Goal: Task Accomplishment & Management: Manage account settings

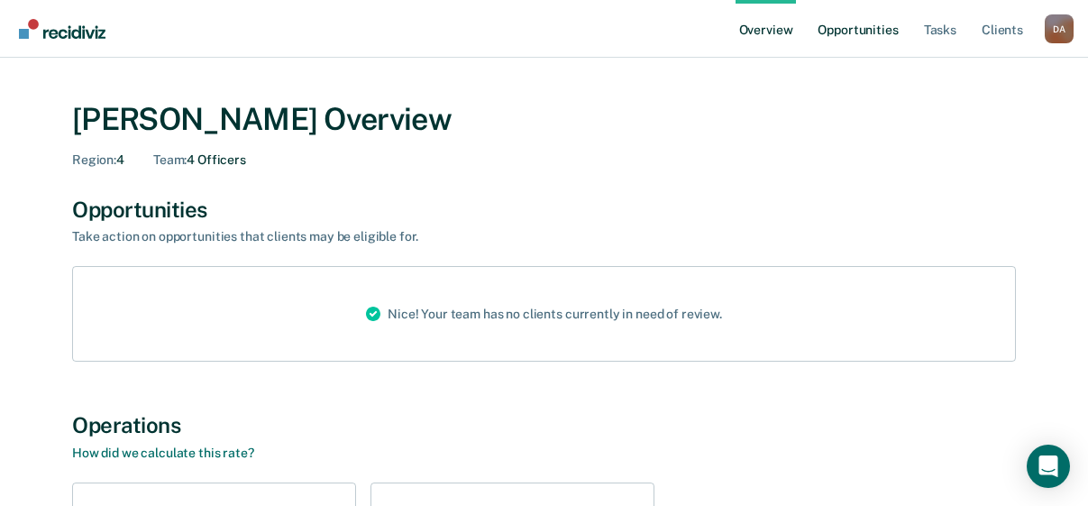
click at [854, 30] on link "Opportunities" at bounding box center [857, 29] width 87 height 58
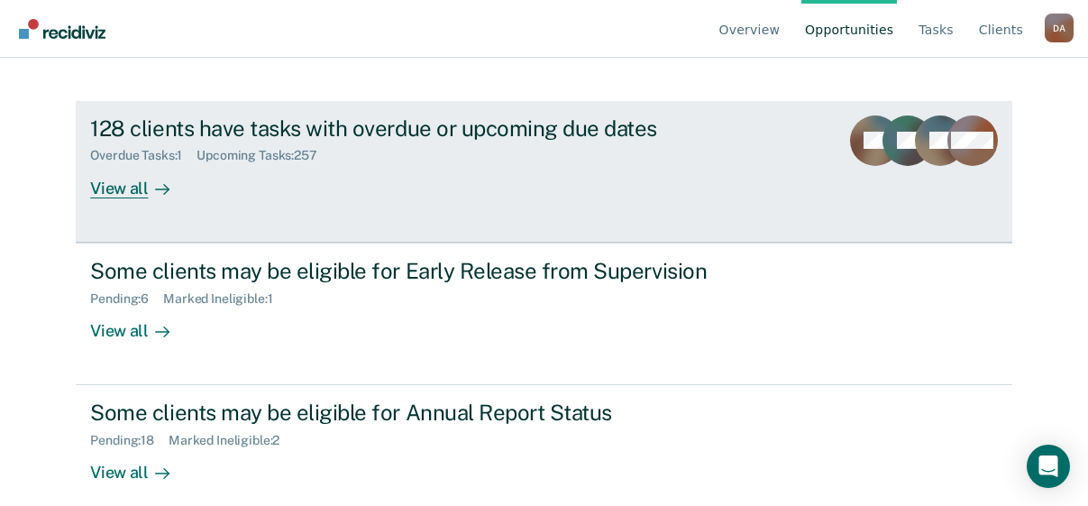
scroll to position [223, 0]
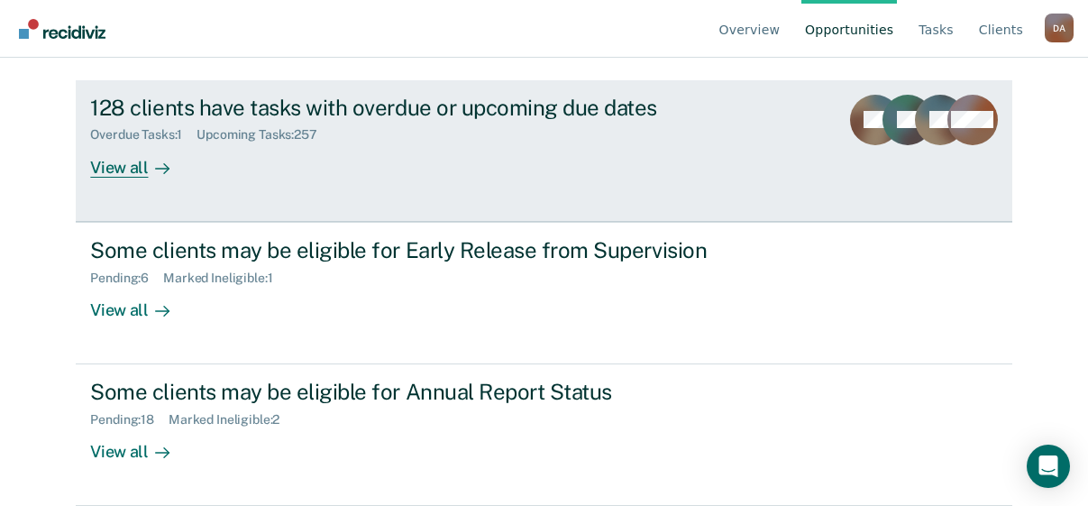
click at [138, 165] on div "View all" at bounding box center [140, 159] width 101 height 35
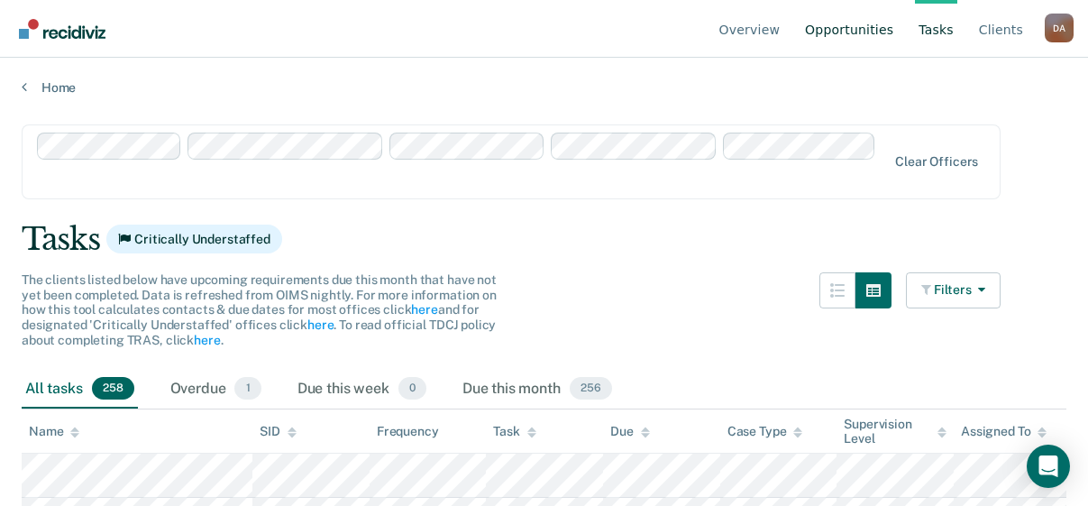
click at [858, 31] on link "Opportunities" at bounding box center [849, 29] width 96 height 58
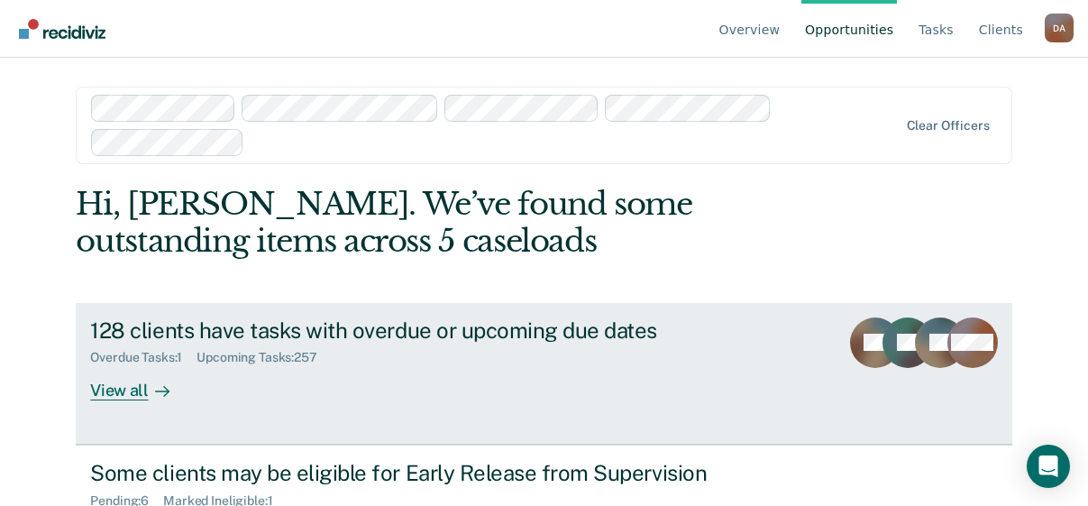
scroll to position [223, 0]
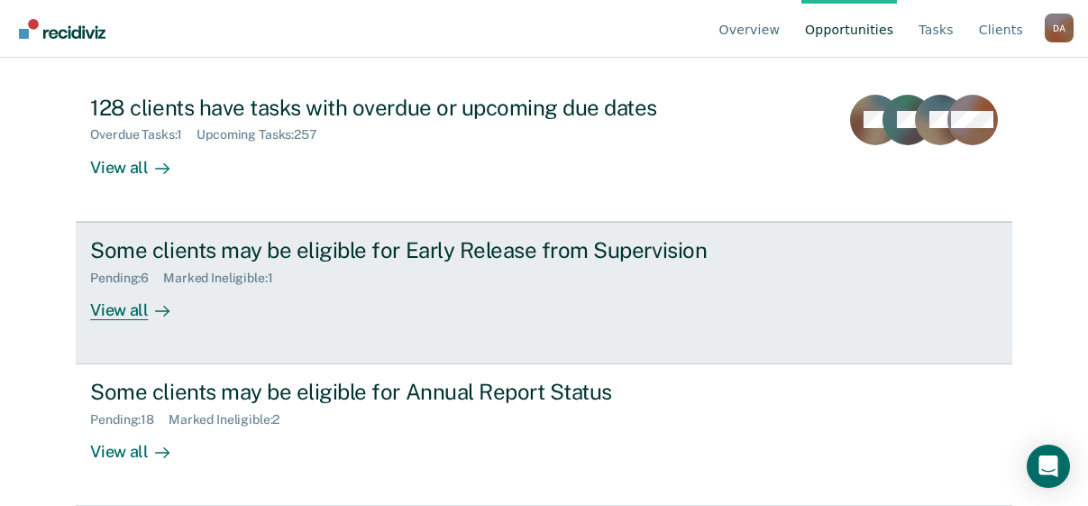
click at [115, 312] on div "View all" at bounding box center [140, 302] width 101 height 35
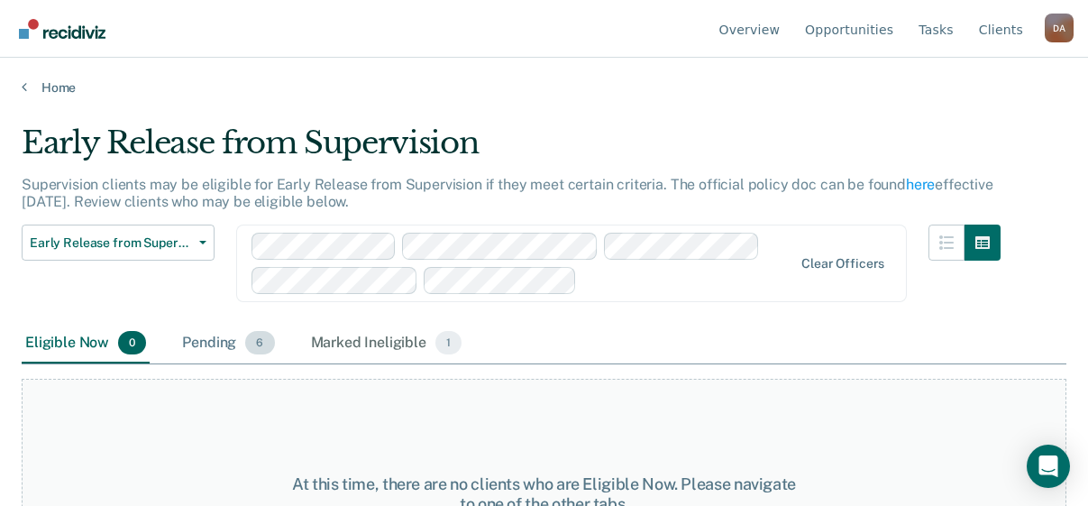
click at [208, 347] on div "Pending 6" at bounding box center [227, 344] width 99 height 40
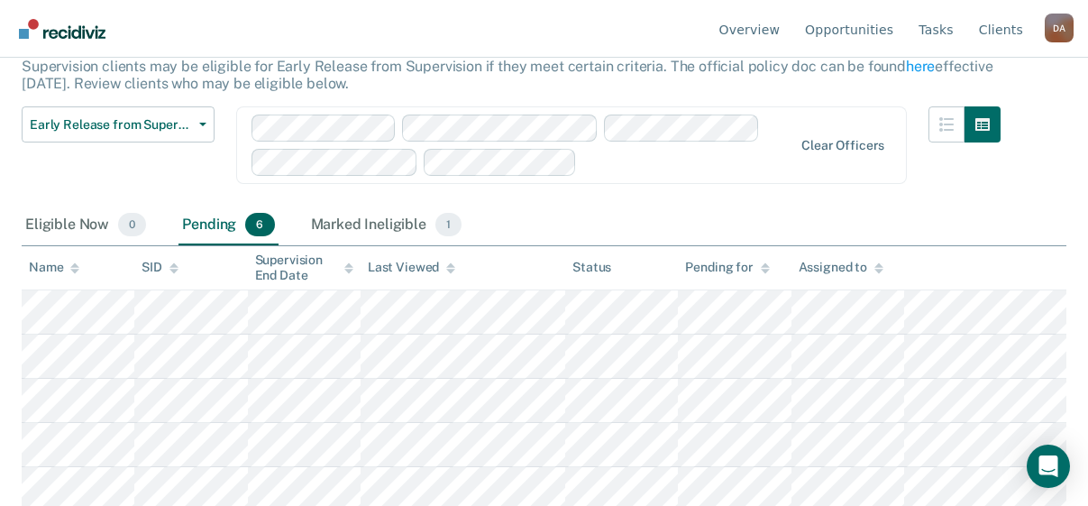
scroll to position [15, 0]
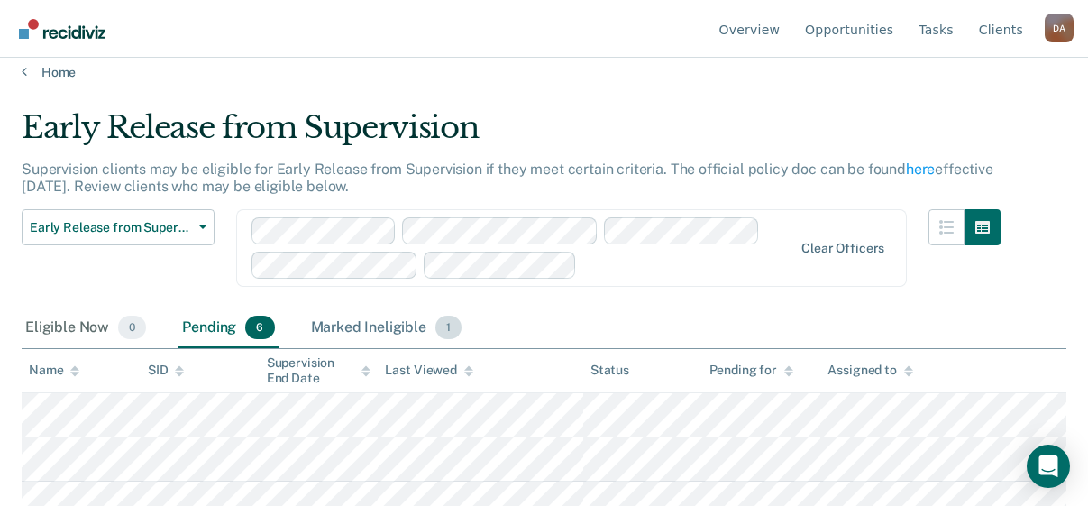
click at [390, 327] on div "Marked Ineligible 1" at bounding box center [386, 328] width 159 height 40
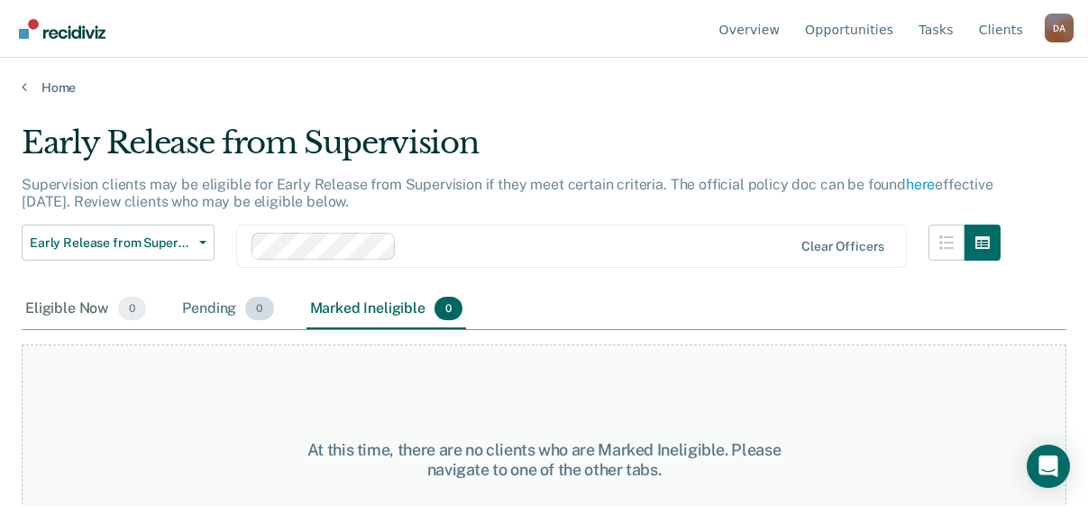
click at [206, 317] on div "Pending 0" at bounding box center [227, 309] width 98 height 40
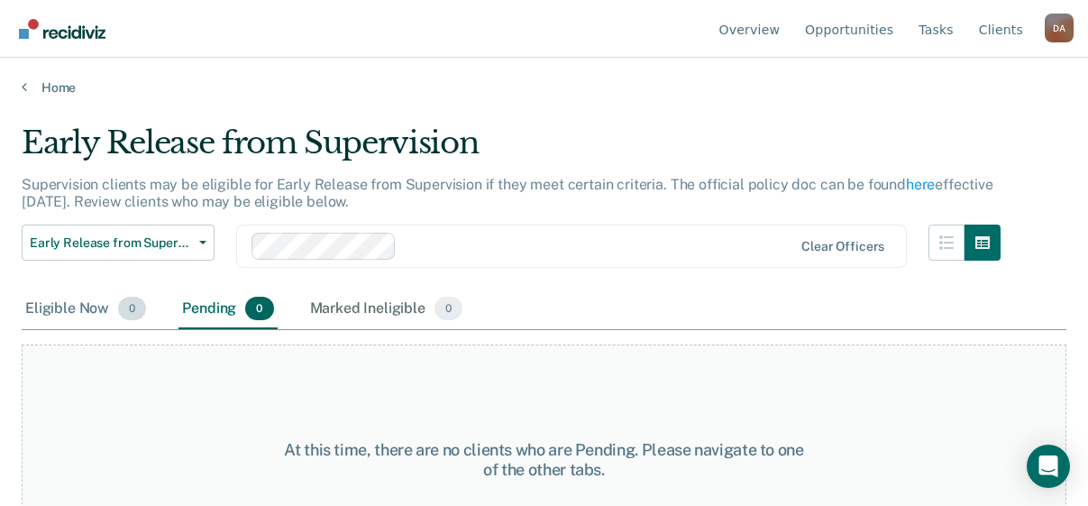
click at [128, 308] on span "0" at bounding box center [132, 308] width 28 height 23
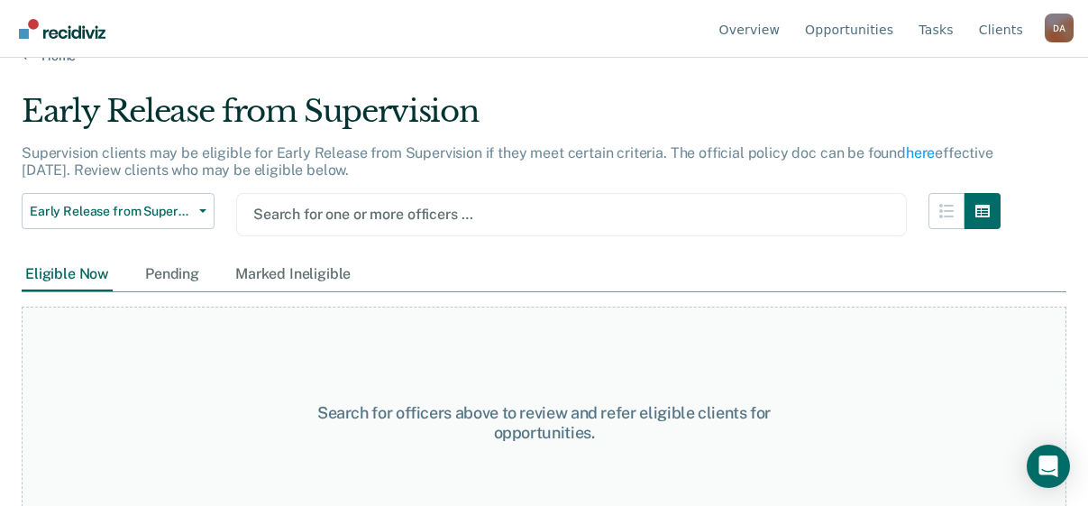
click at [376, 236] on div "Search for one or more officers …" at bounding box center [571, 214] width 671 height 43
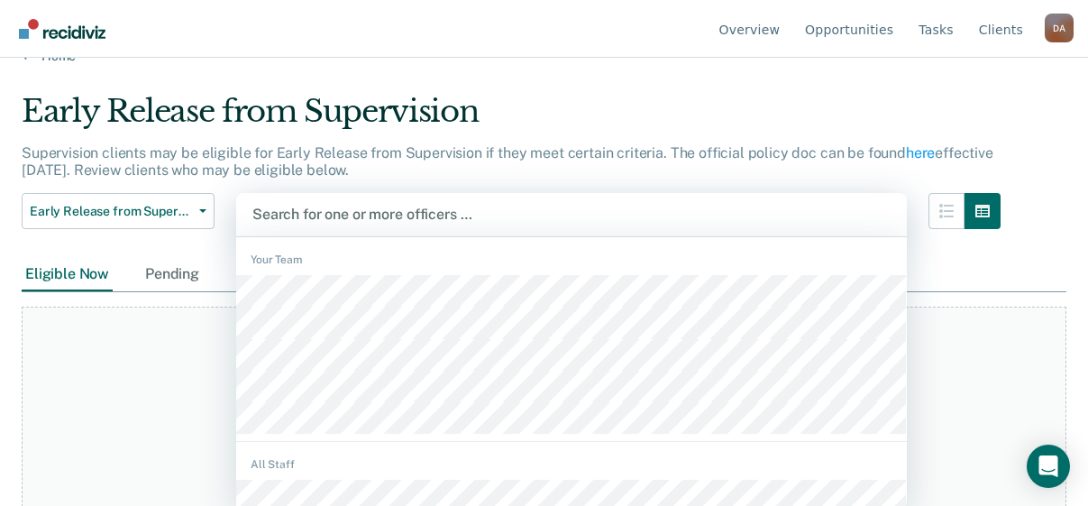
scroll to position [33, 0]
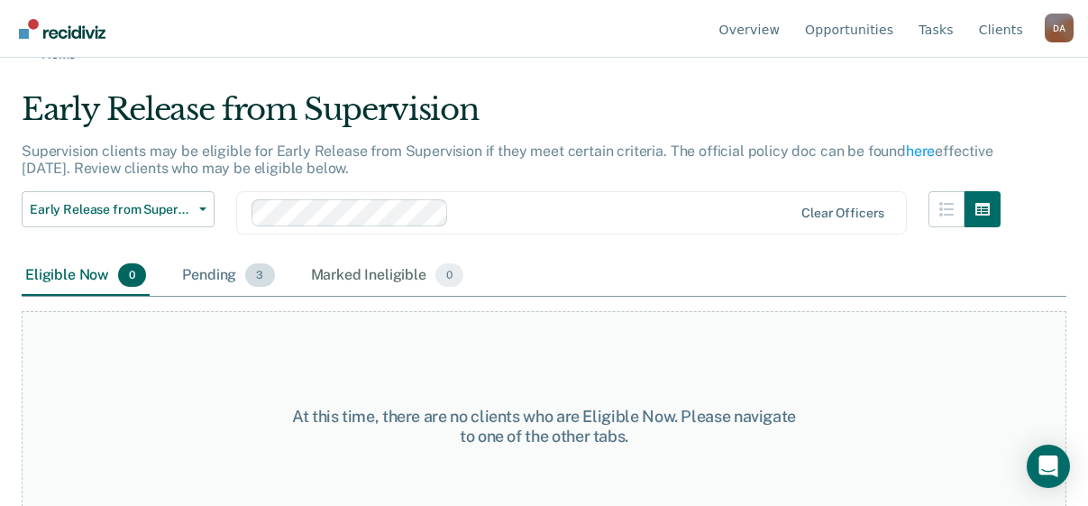
click at [221, 278] on div "Pending 3" at bounding box center [227, 276] width 99 height 40
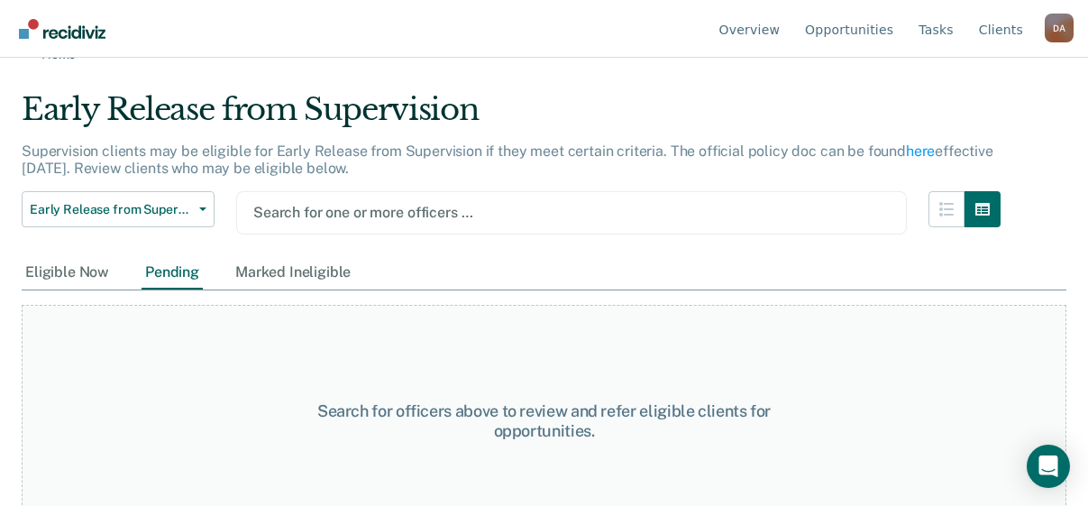
click at [374, 216] on div at bounding box center [571, 212] width 636 height 21
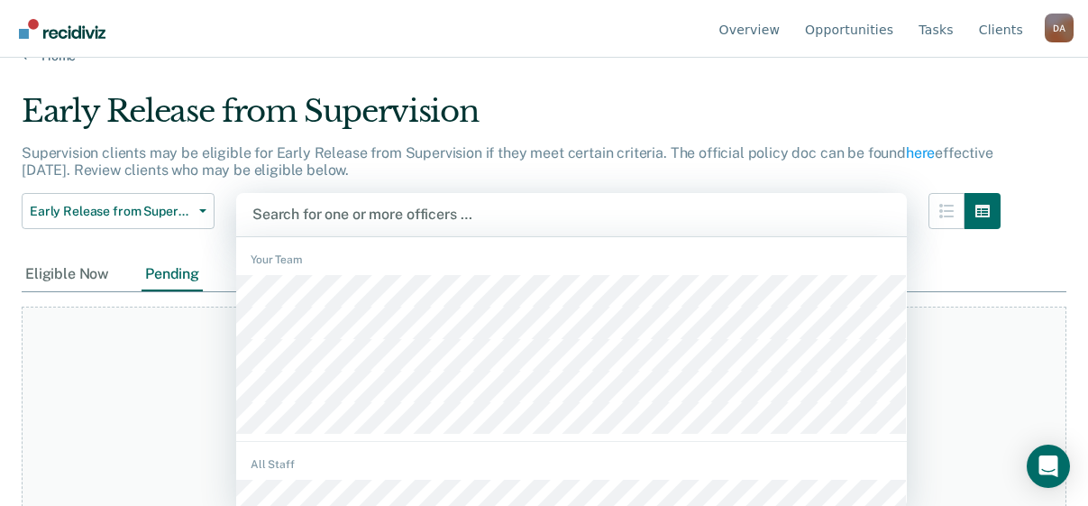
click at [277, 236] on div "1203 results available. Use Up and Down to choose options, press Enter to selec…" at bounding box center [571, 214] width 671 height 43
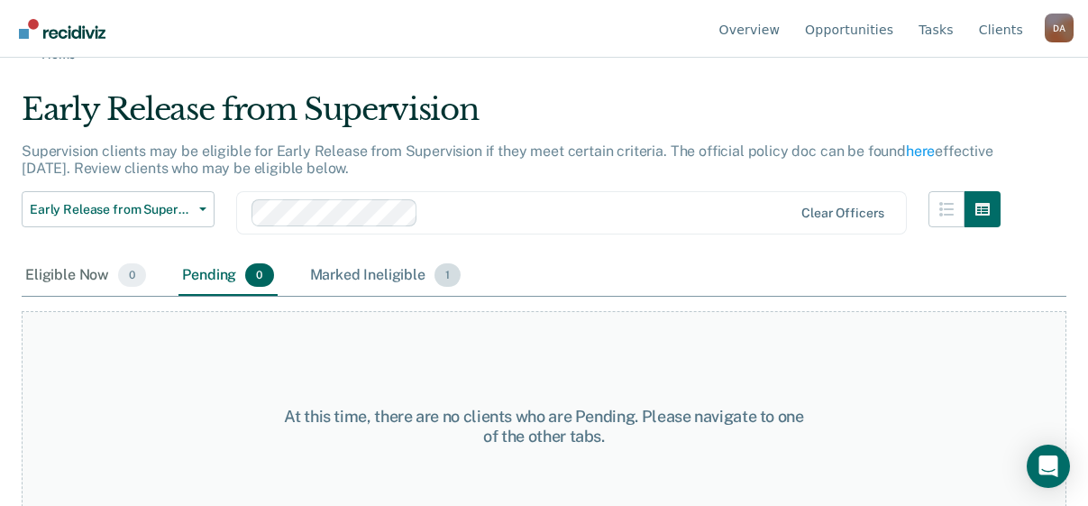
click at [351, 270] on div "Marked Ineligible 1" at bounding box center [385, 276] width 159 height 40
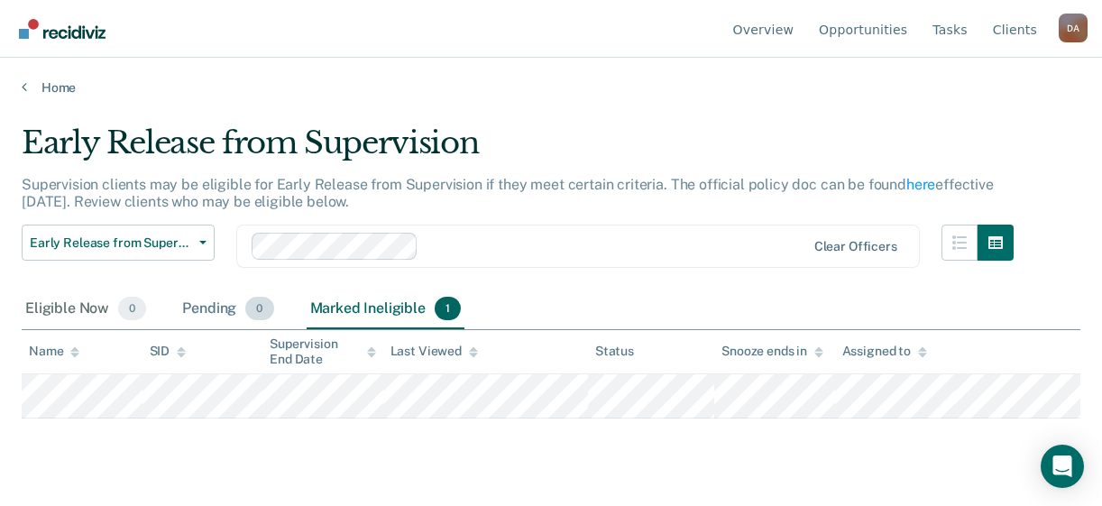
click at [227, 306] on div "Pending 0" at bounding box center [227, 309] width 98 height 40
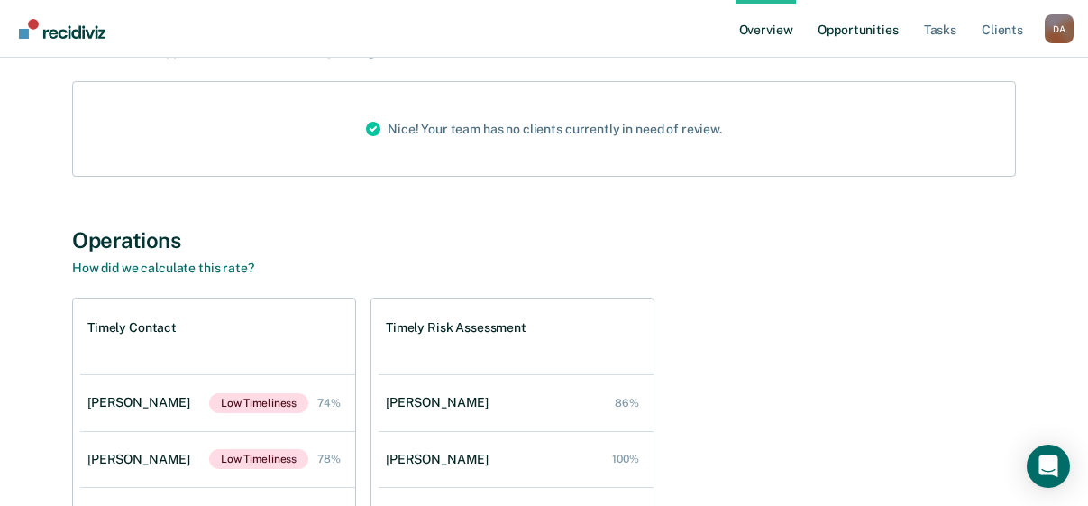
scroll to position [180, 0]
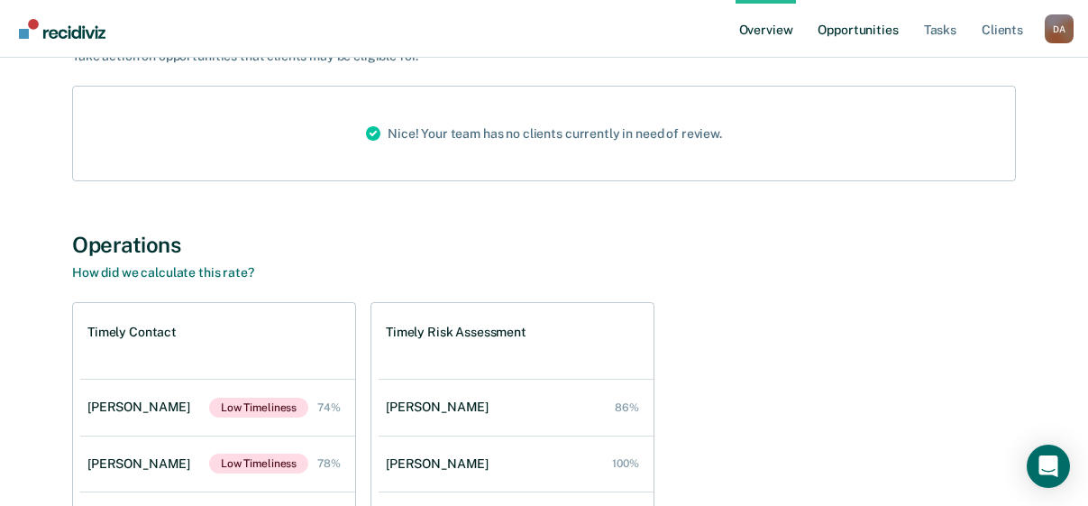
click at [861, 28] on link "Opportunities" at bounding box center [857, 29] width 87 height 58
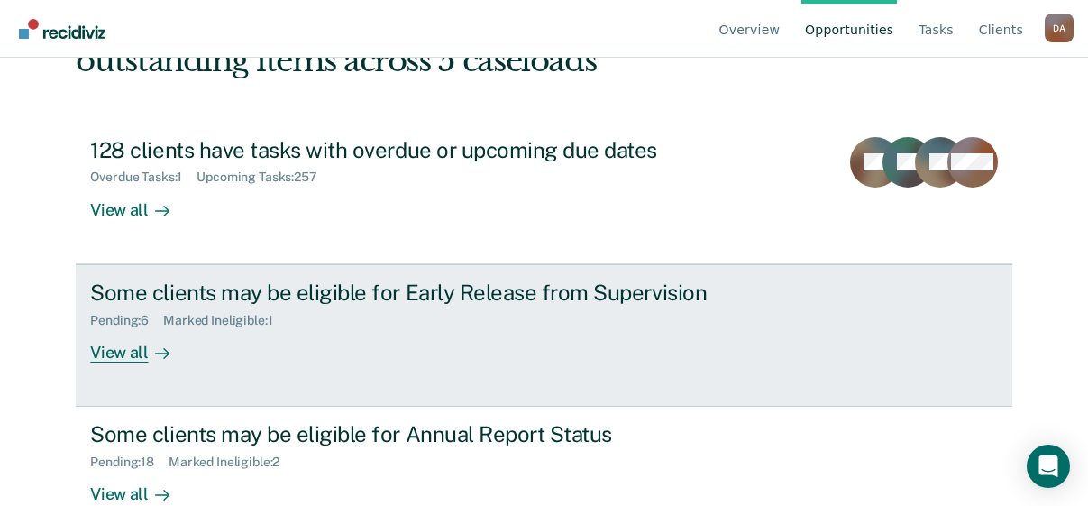
scroll to position [223, 0]
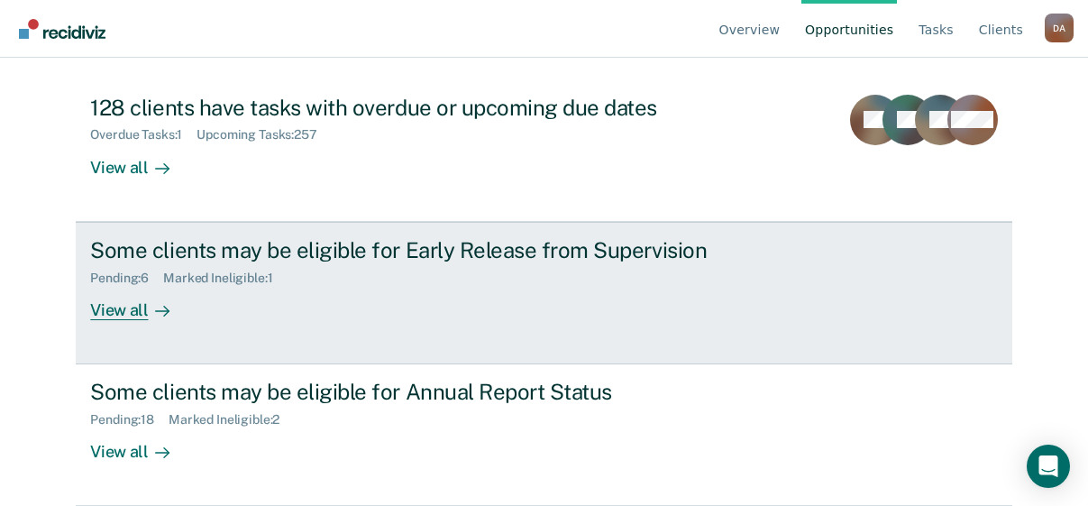
click at [108, 306] on div "View all" at bounding box center [140, 302] width 101 height 35
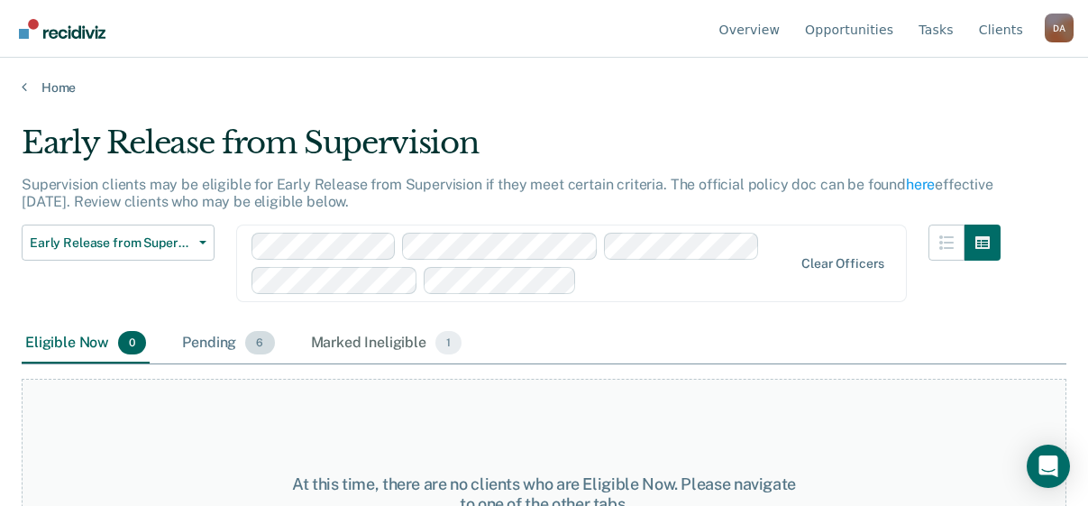
click at [192, 343] on div "Pending 6" at bounding box center [227, 344] width 99 height 40
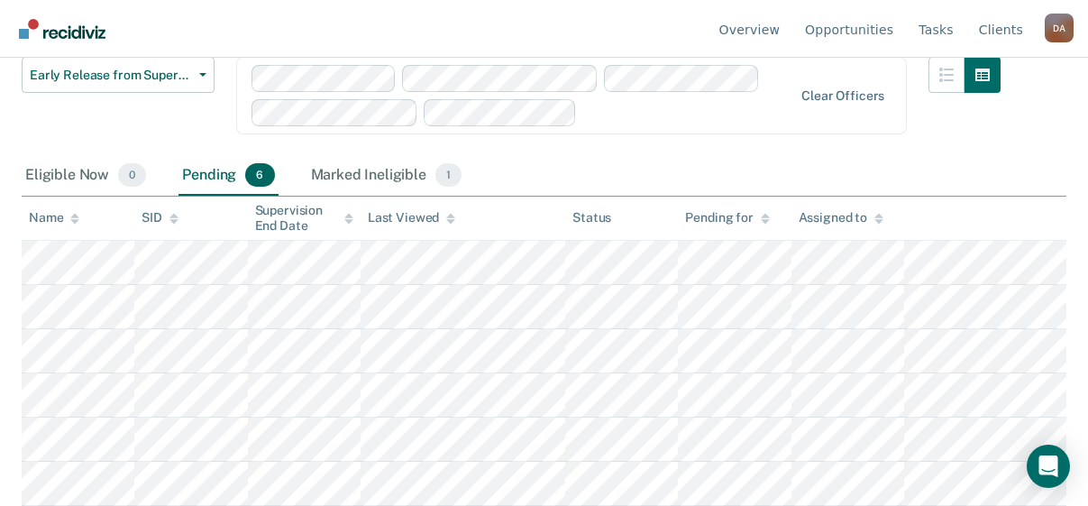
scroll to position [196, 0]
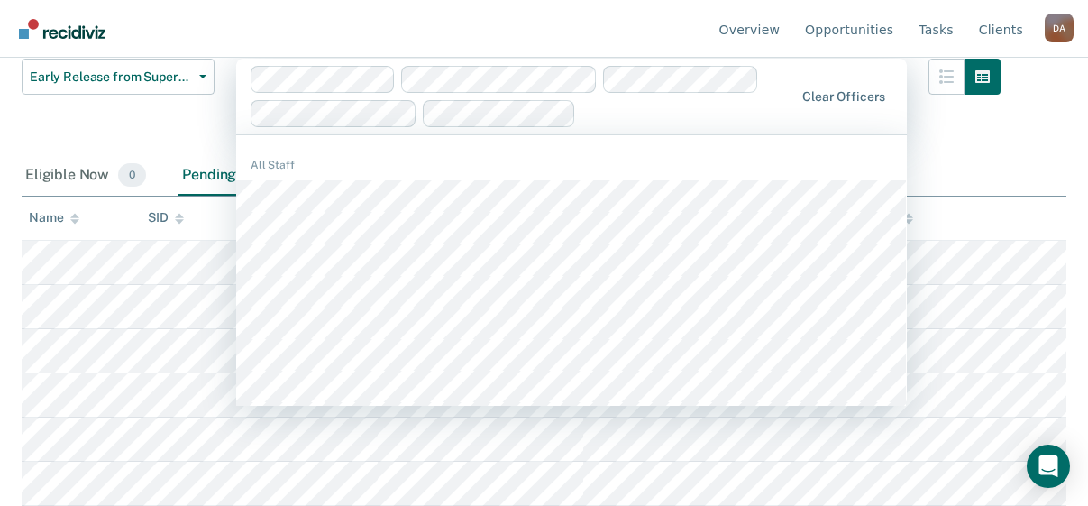
click at [685, 105] on div "1198 results available. Use Up and Down to choose options, press Enter to selec…" at bounding box center [571, 97] width 671 height 76
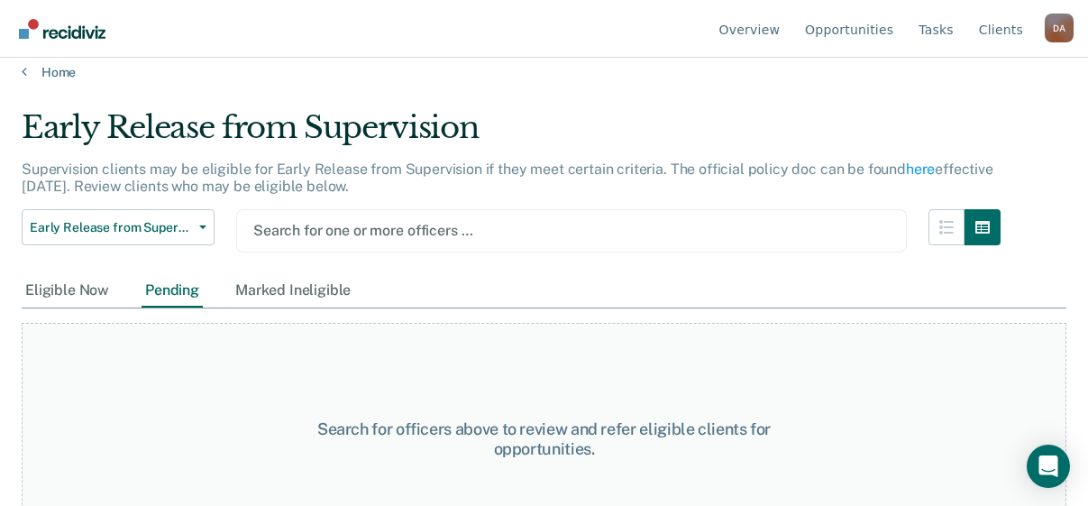
scroll to position [1, 0]
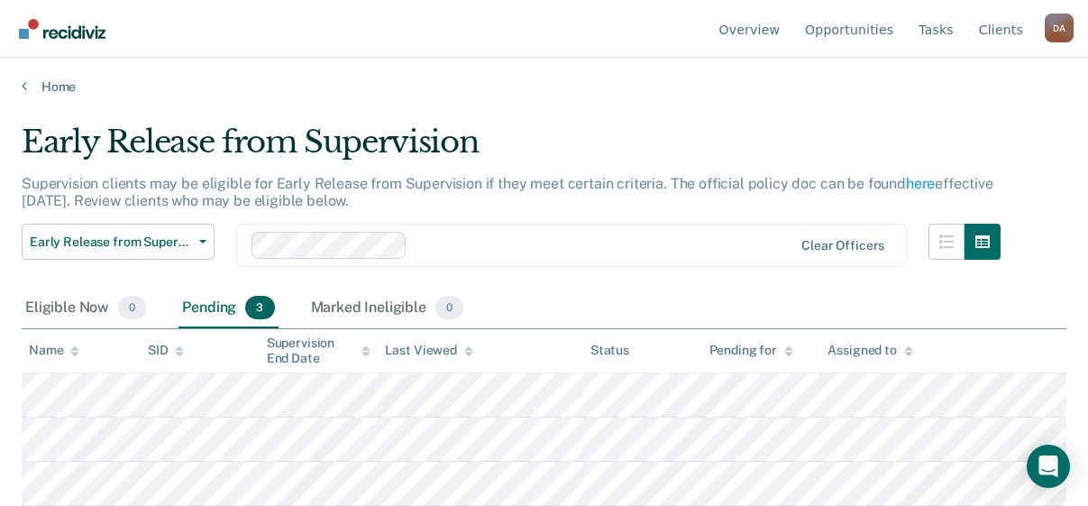
drag, startPoint x: 667, startPoint y: 82, endPoint x: 570, endPoint y: 197, distance: 151.0
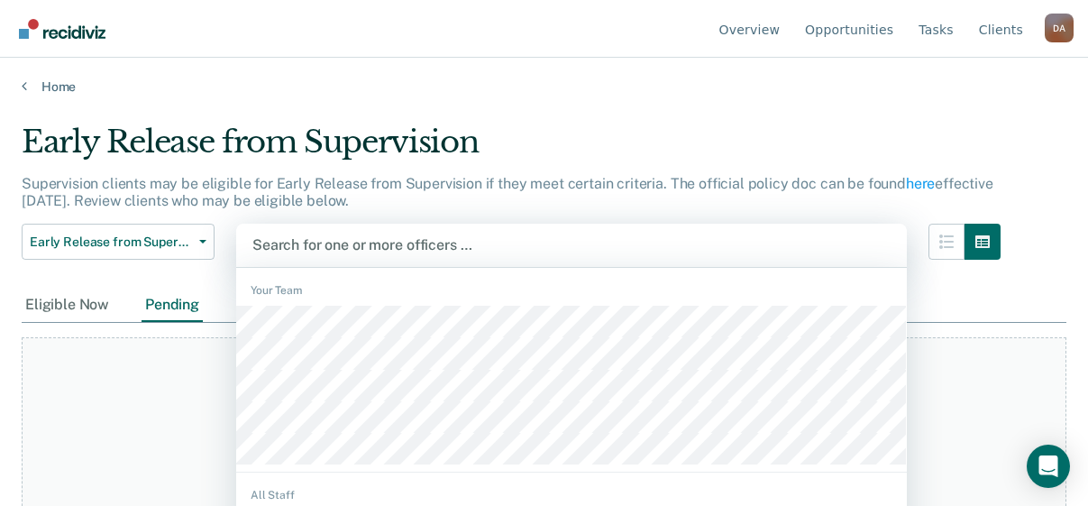
scroll to position [33, 0]
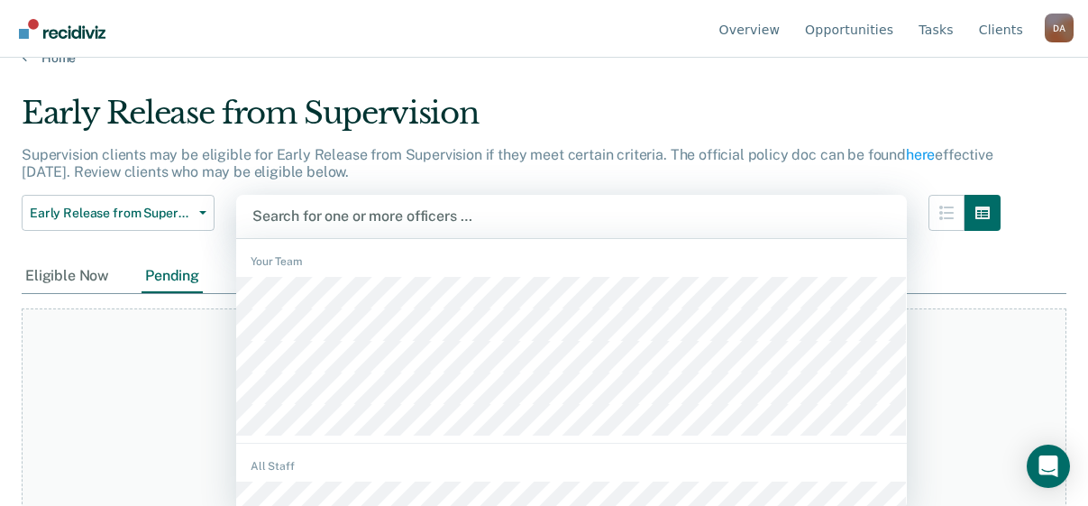
click at [392, 238] on div "1203 results available. Use Up and Down to choose options, press Enter to selec…" at bounding box center [571, 216] width 671 height 43
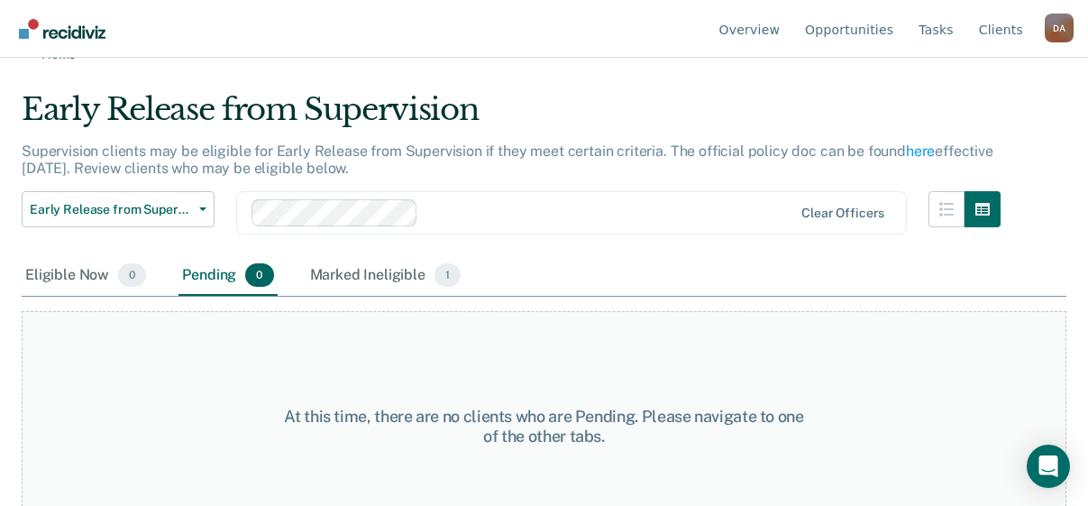
click at [275, 329] on div "At this time, there are no clients who are Pending. Please navigate to one of t…" at bounding box center [544, 427] width 1045 height 232
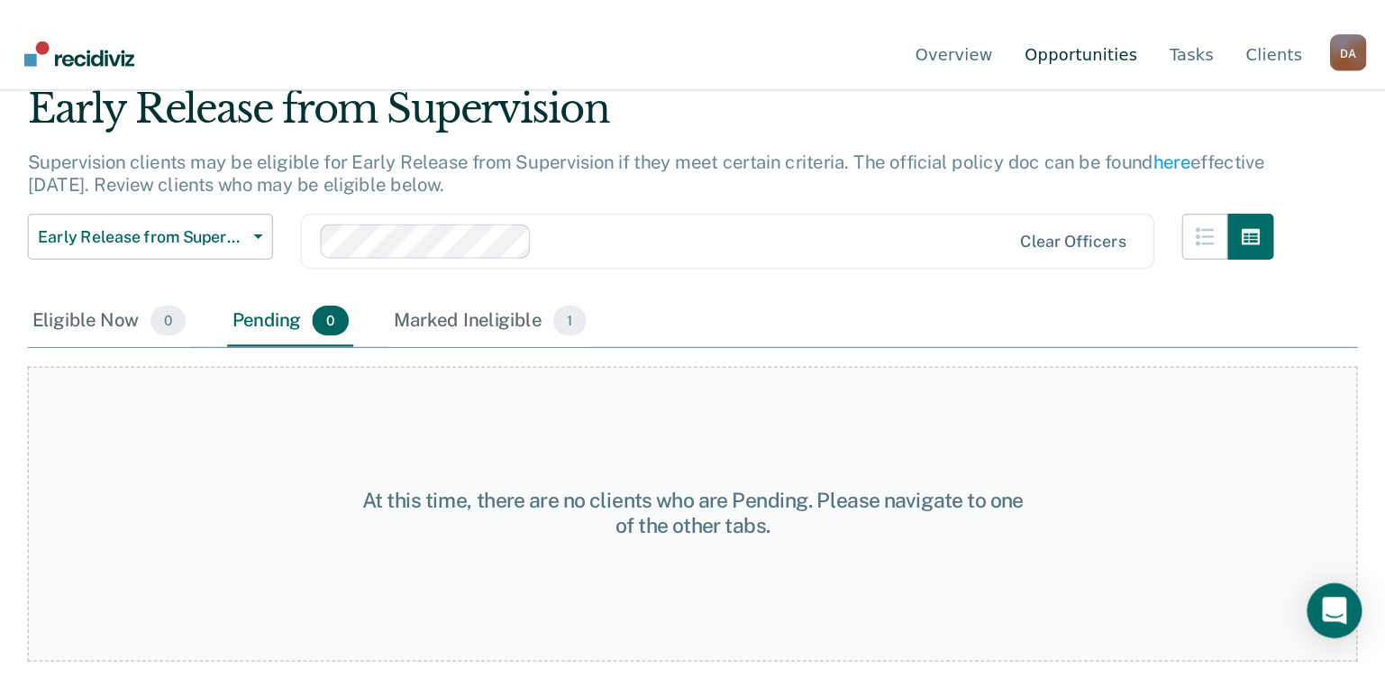
scroll to position [0, 0]
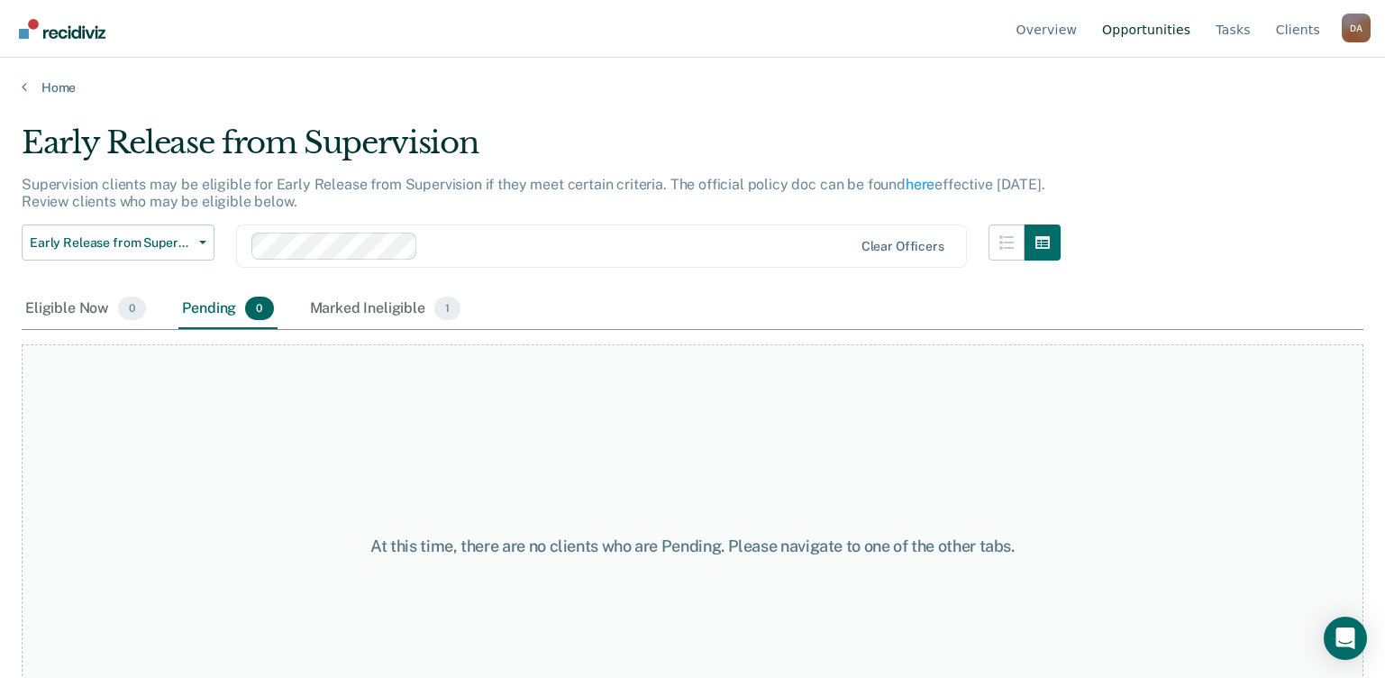
click at [1101, 27] on link "Opportunities" at bounding box center [1147, 29] width 96 height 58
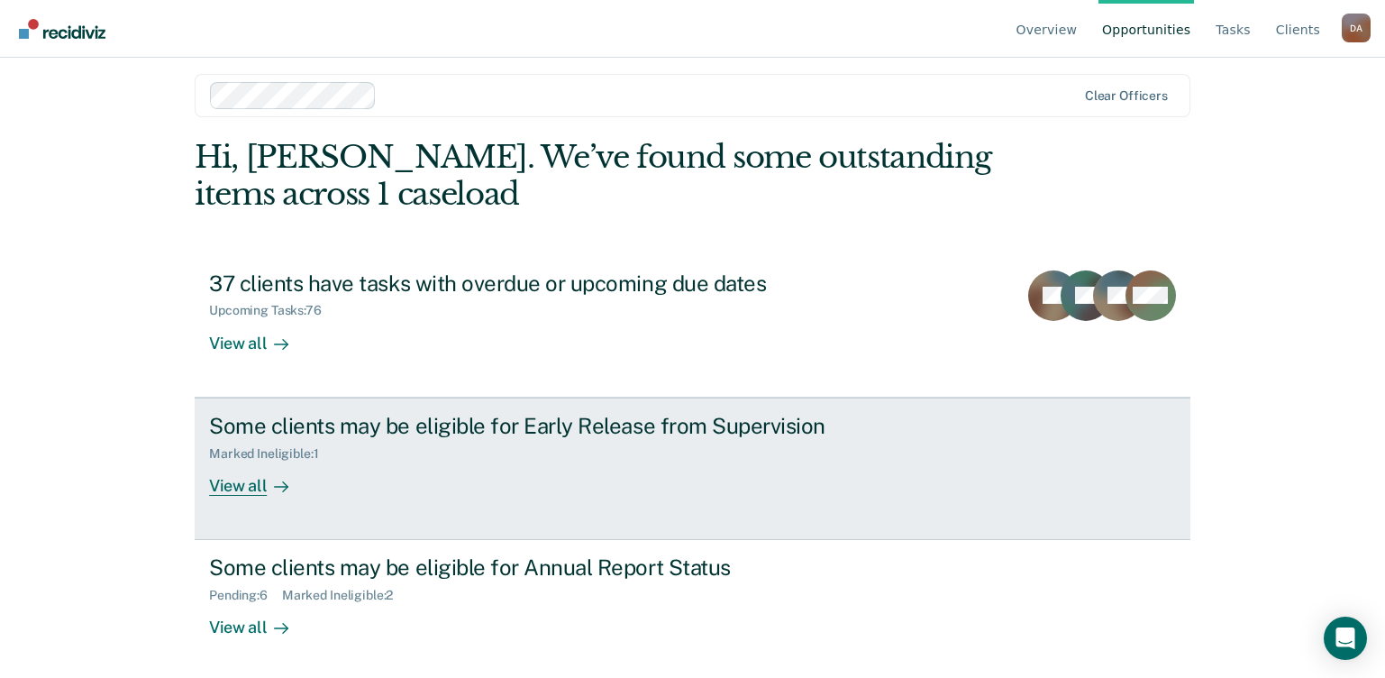
scroll to position [16, 0]
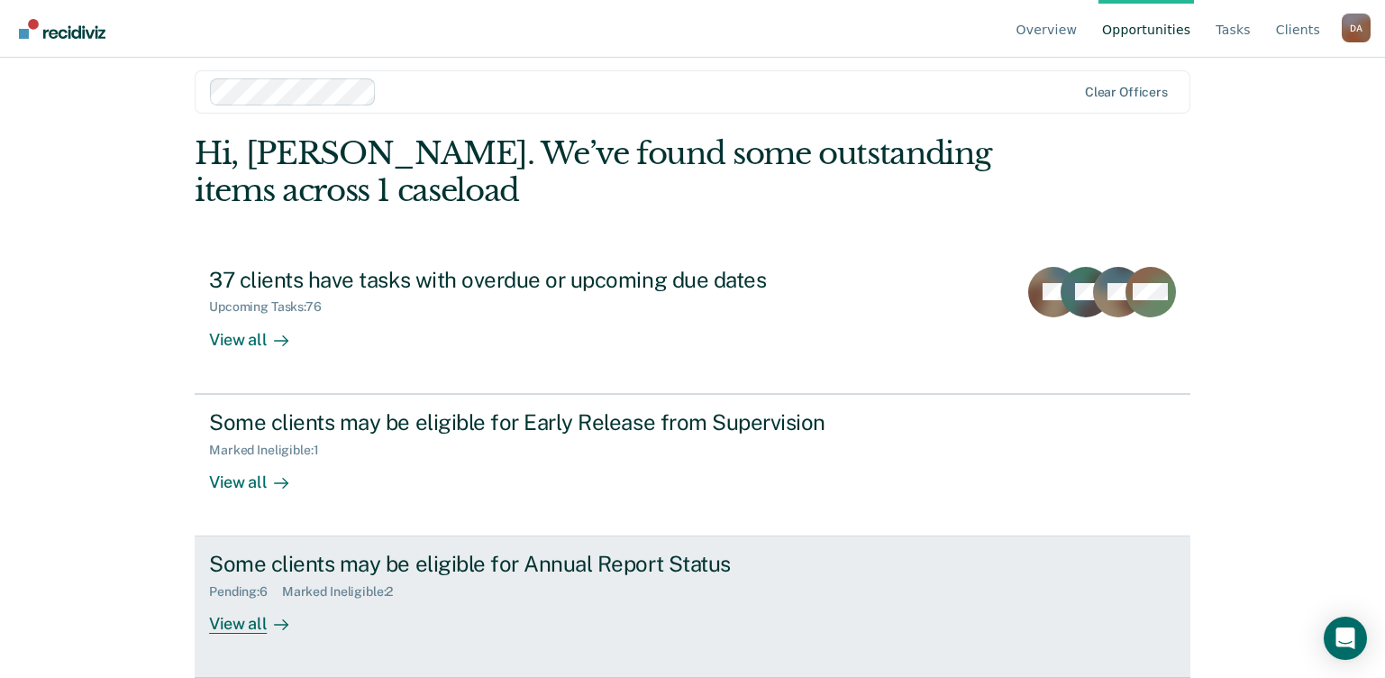
click at [237, 505] on div "View all" at bounding box center [259, 616] width 101 height 35
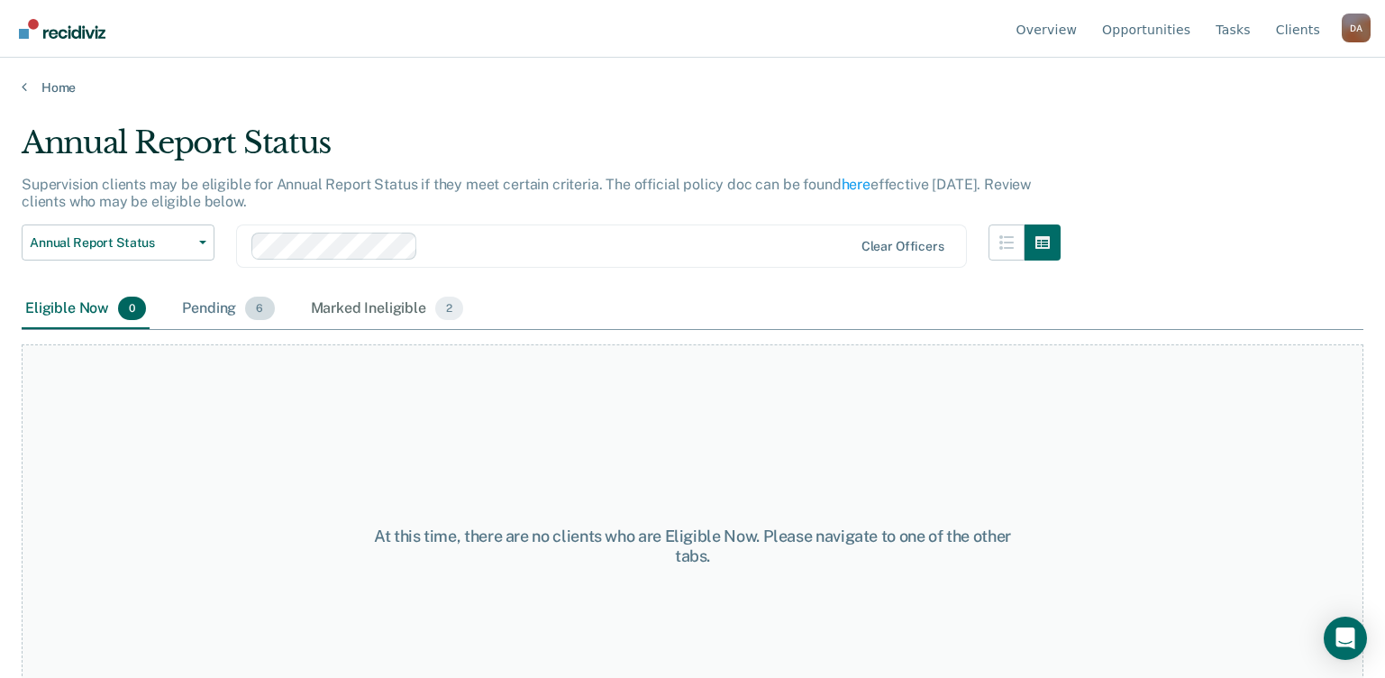
click at [199, 304] on div "Pending 6" at bounding box center [227, 309] width 99 height 40
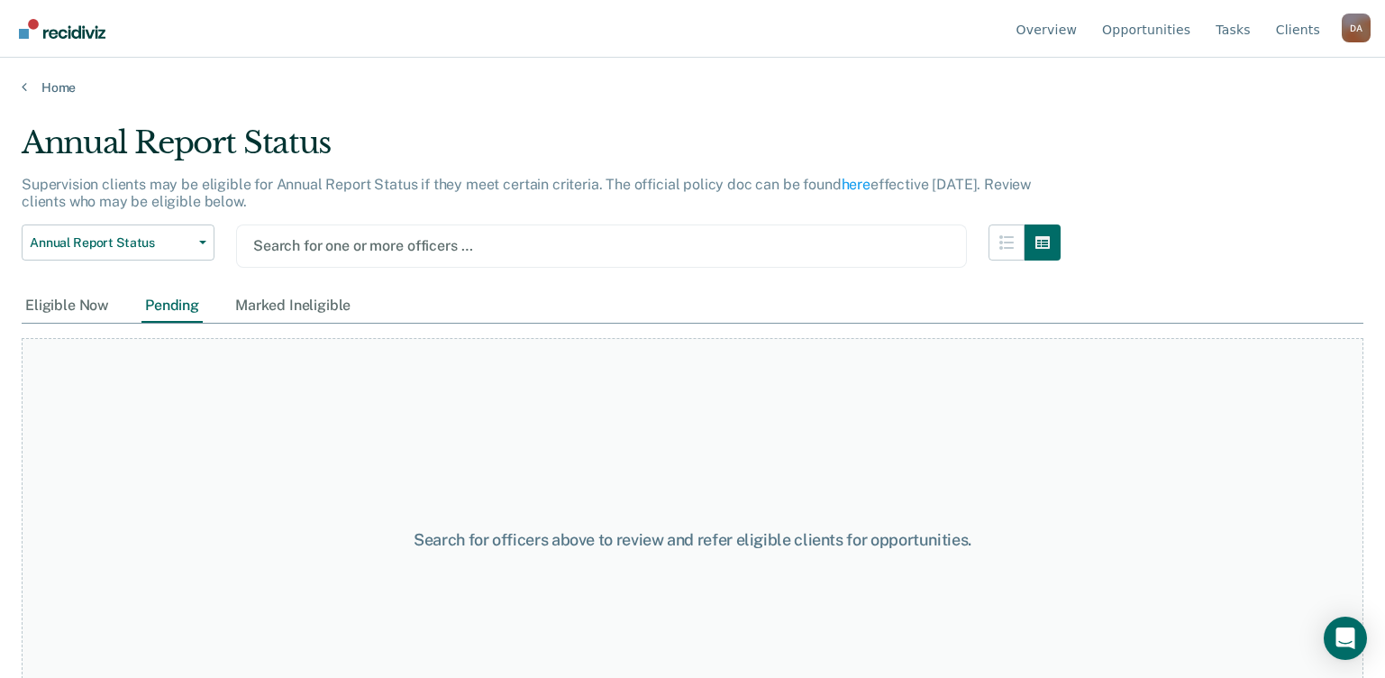
click at [681, 230] on div "Search for one or more officers …" at bounding box center [601, 245] width 731 height 43
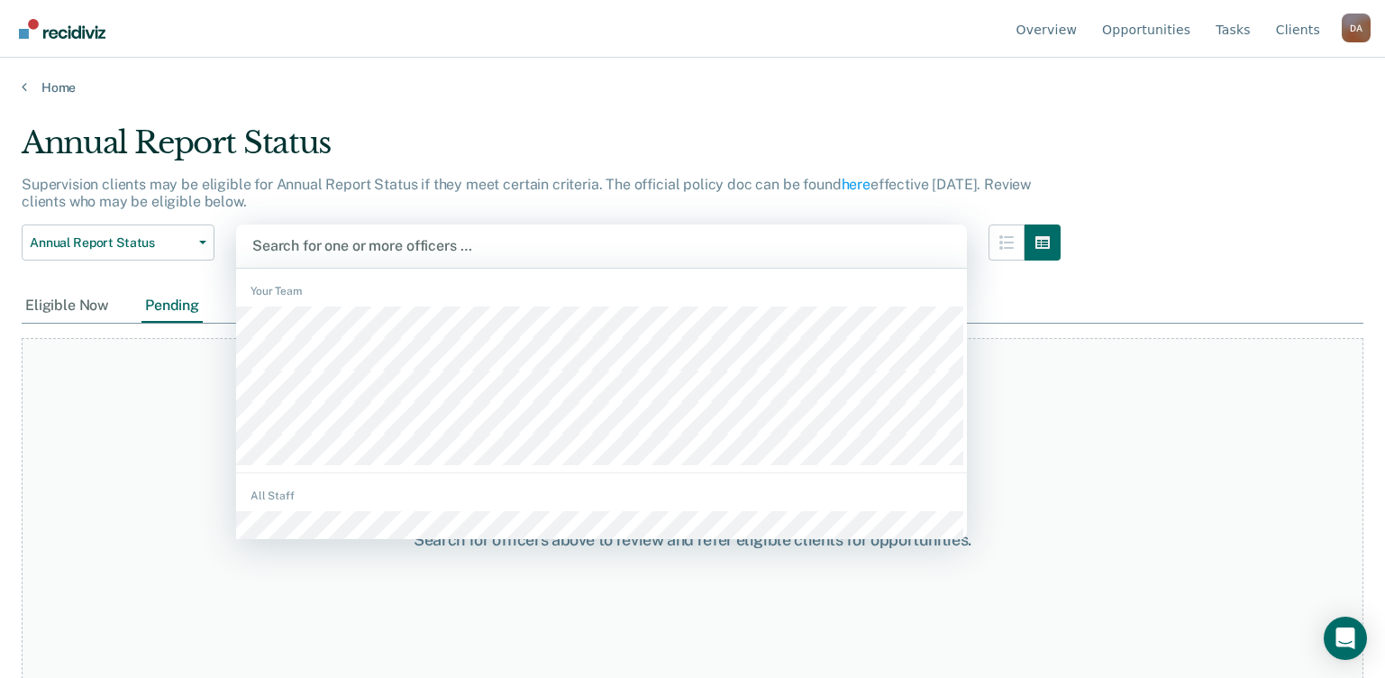
click at [384, 245] on div at bounding box center [601, 245] width 699 height 21
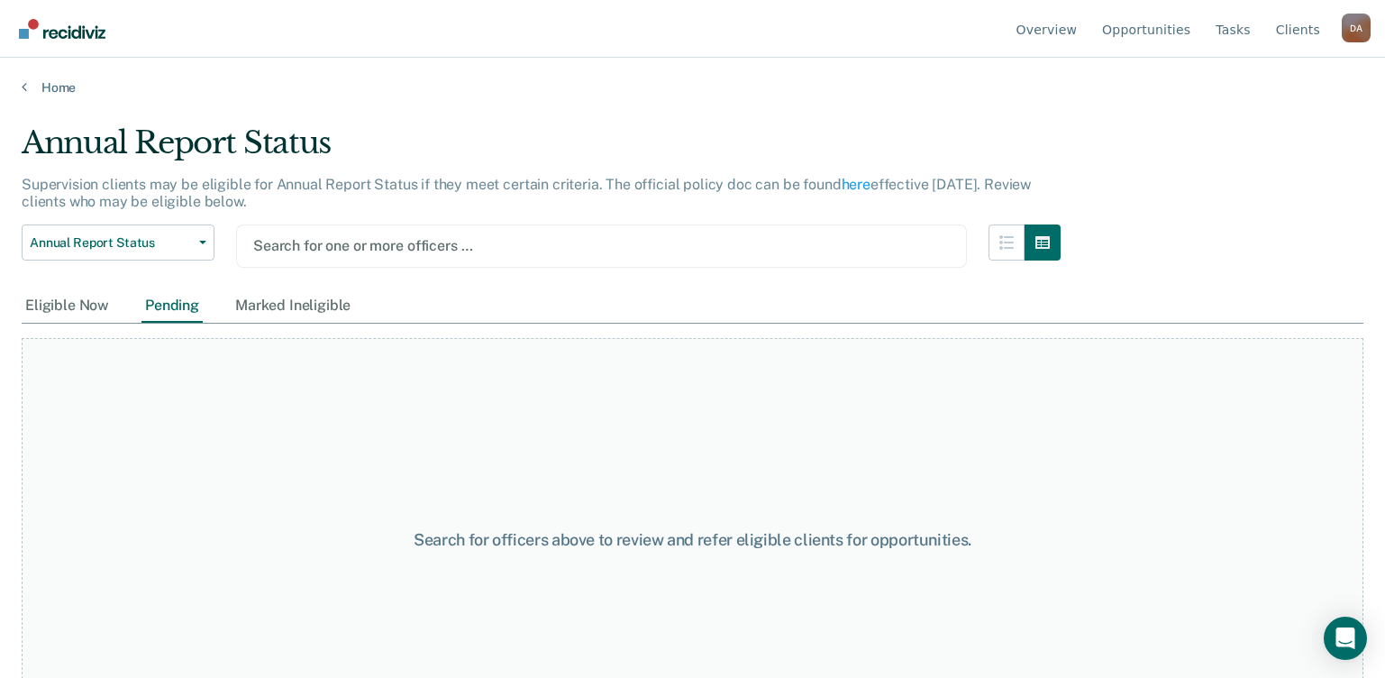
click at [416, 255] on div at bounding box center [601, 245] width 697 height 21
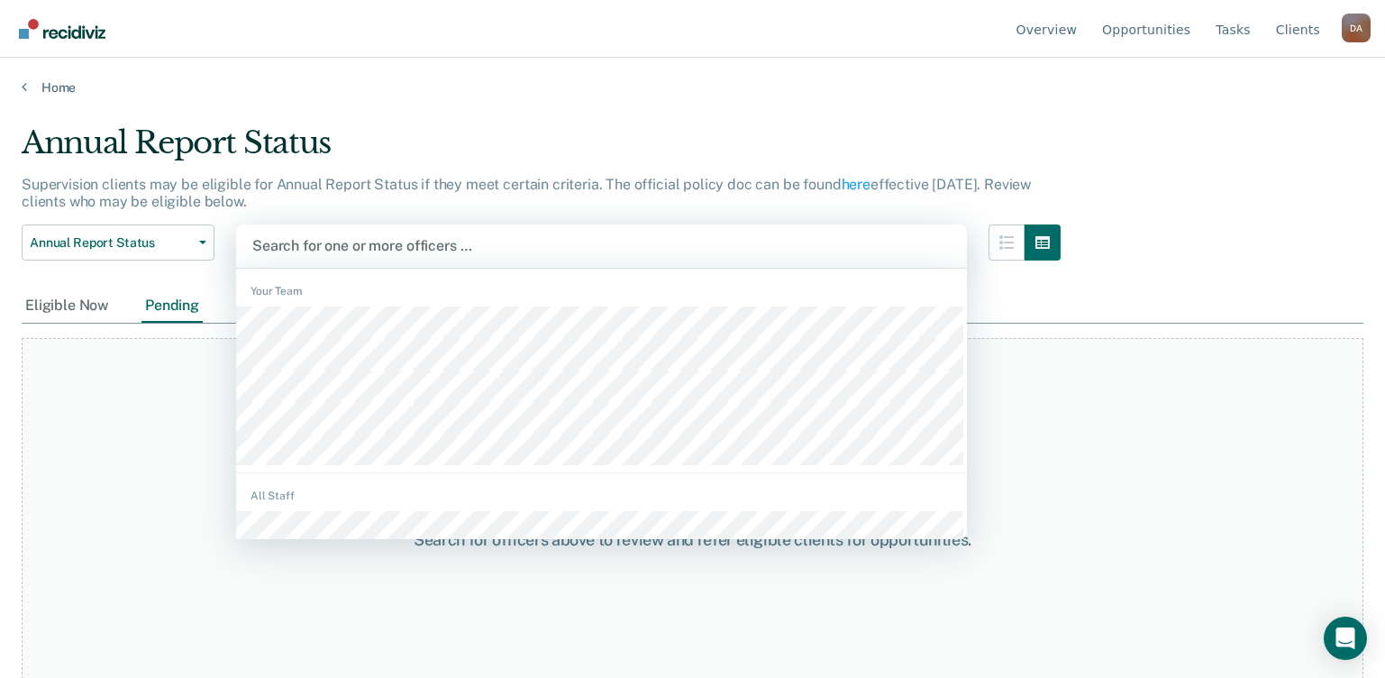
click at [378, 250] on div at bounding box center [601, 245] width 699 height 21
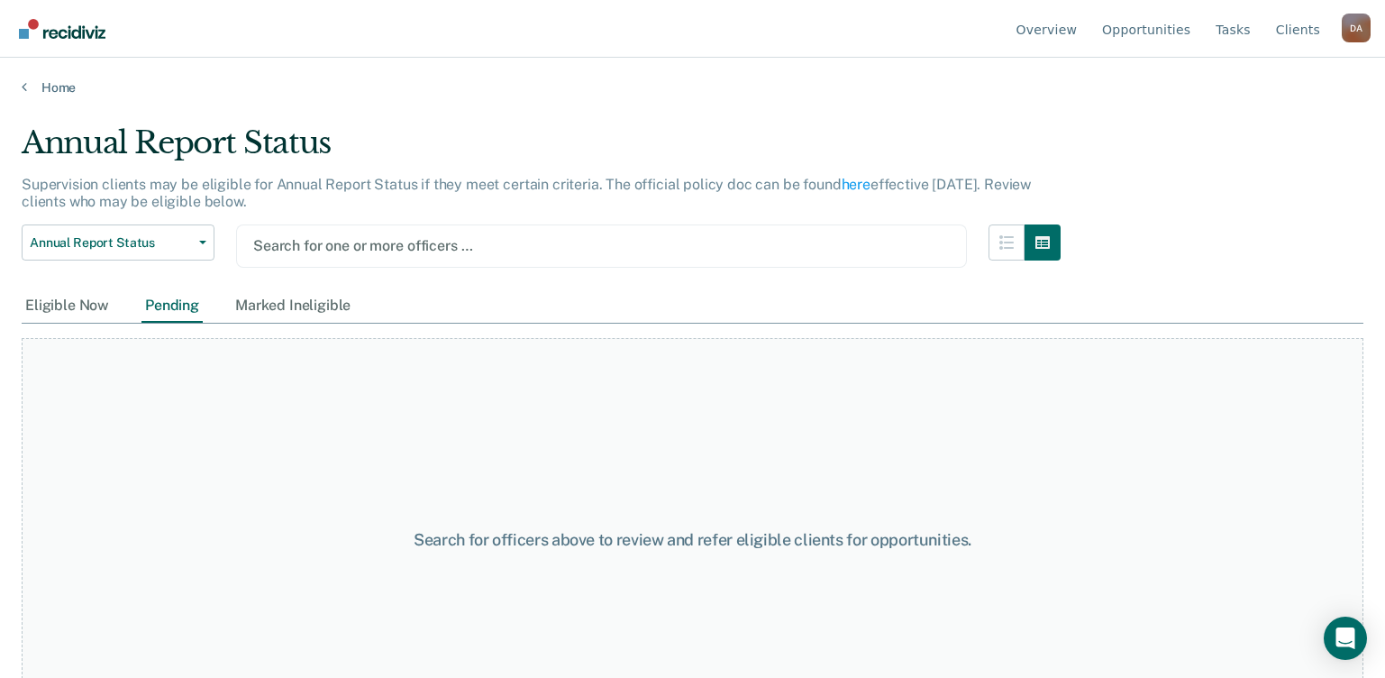
click at [418, 245] on div at bounding box center [601, 245] width 697 height 21
click at [357, 251] on div at bounding box center [601, 245] width 697 height 21
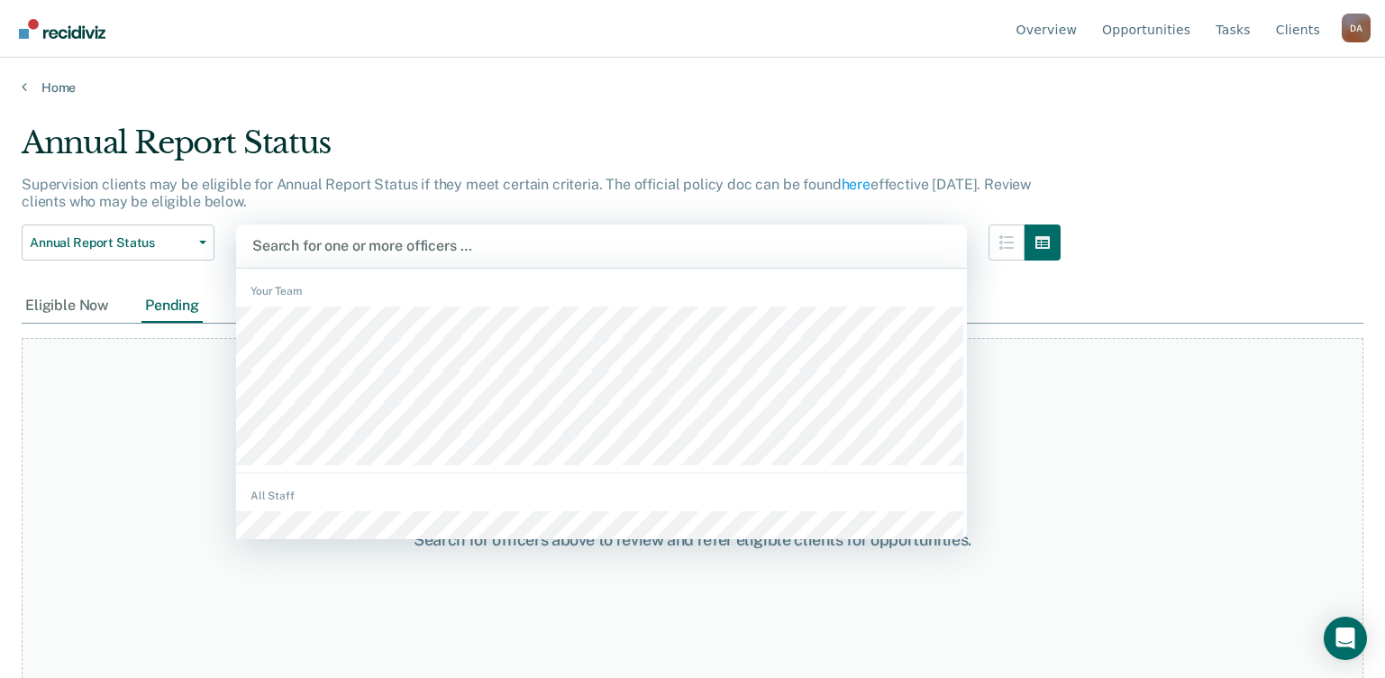
click at [409, 245] on div at bounding box center [601, 245] width 699 height 21
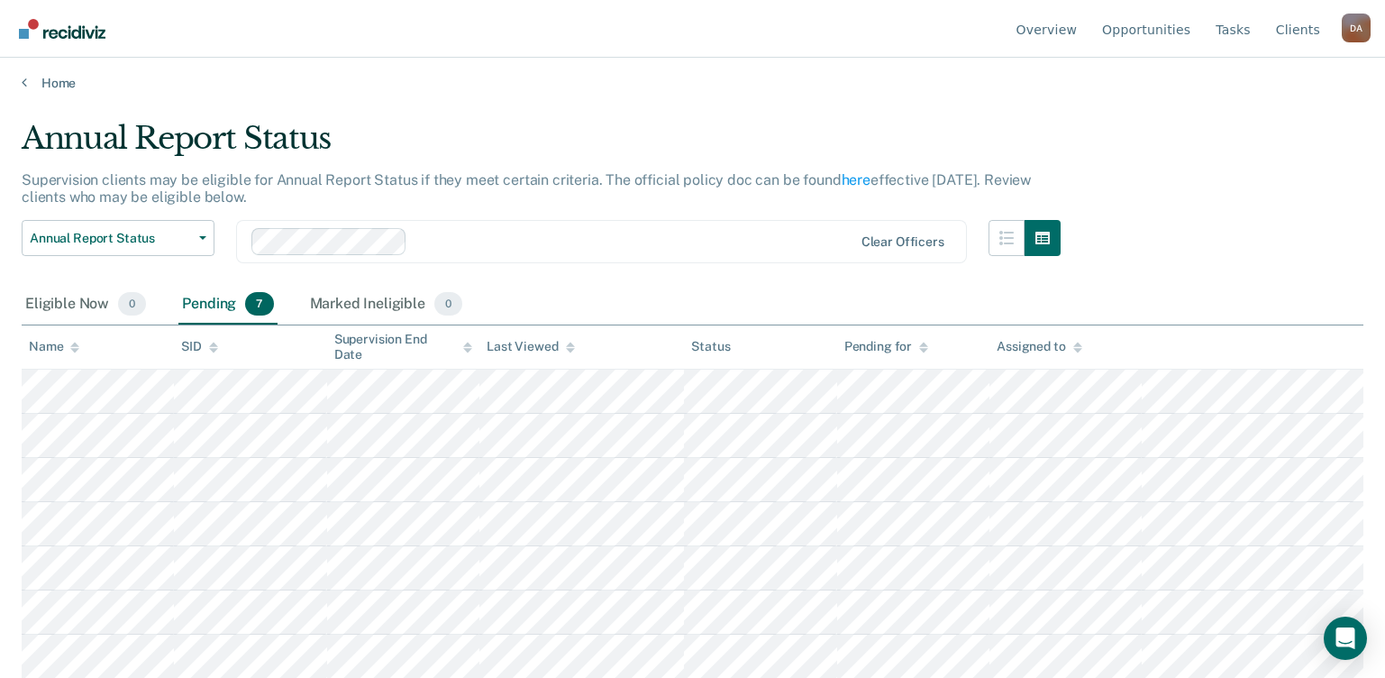
scroll to position [5, 0]
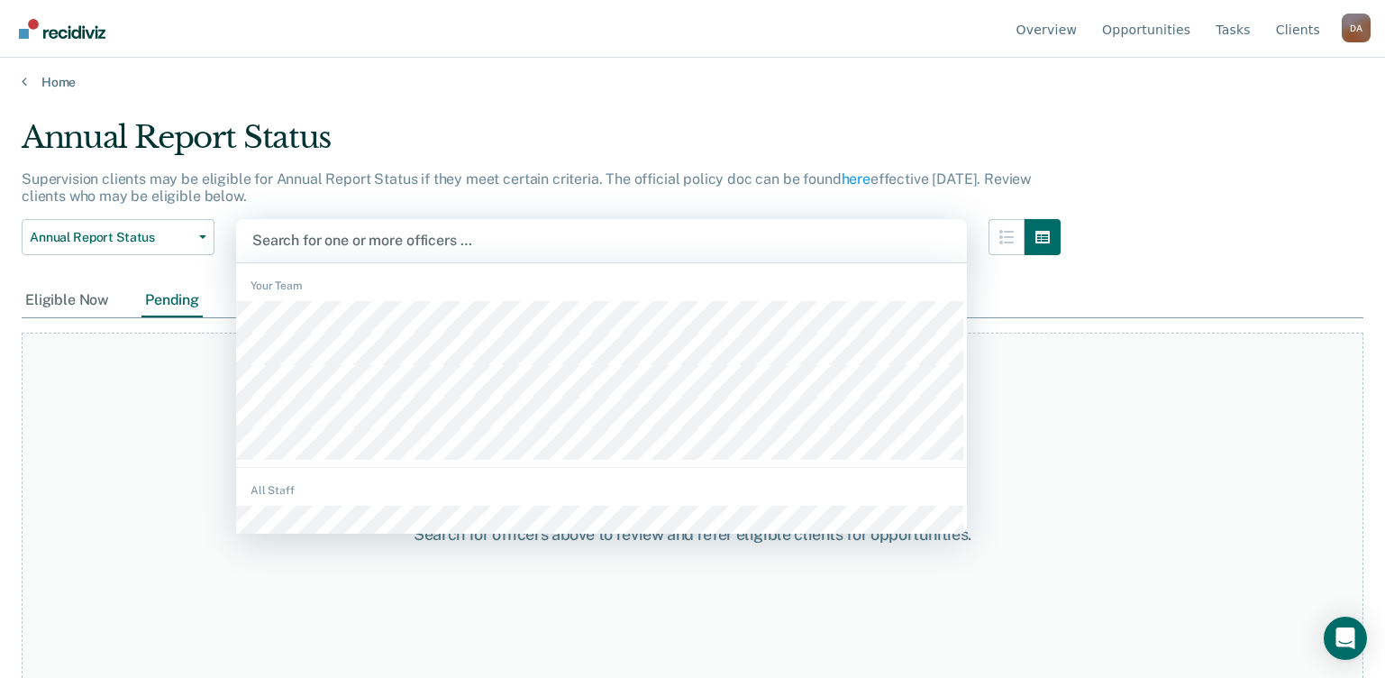
click at [388, 238] on div at bounding box center [601, 240] width 699 height 21
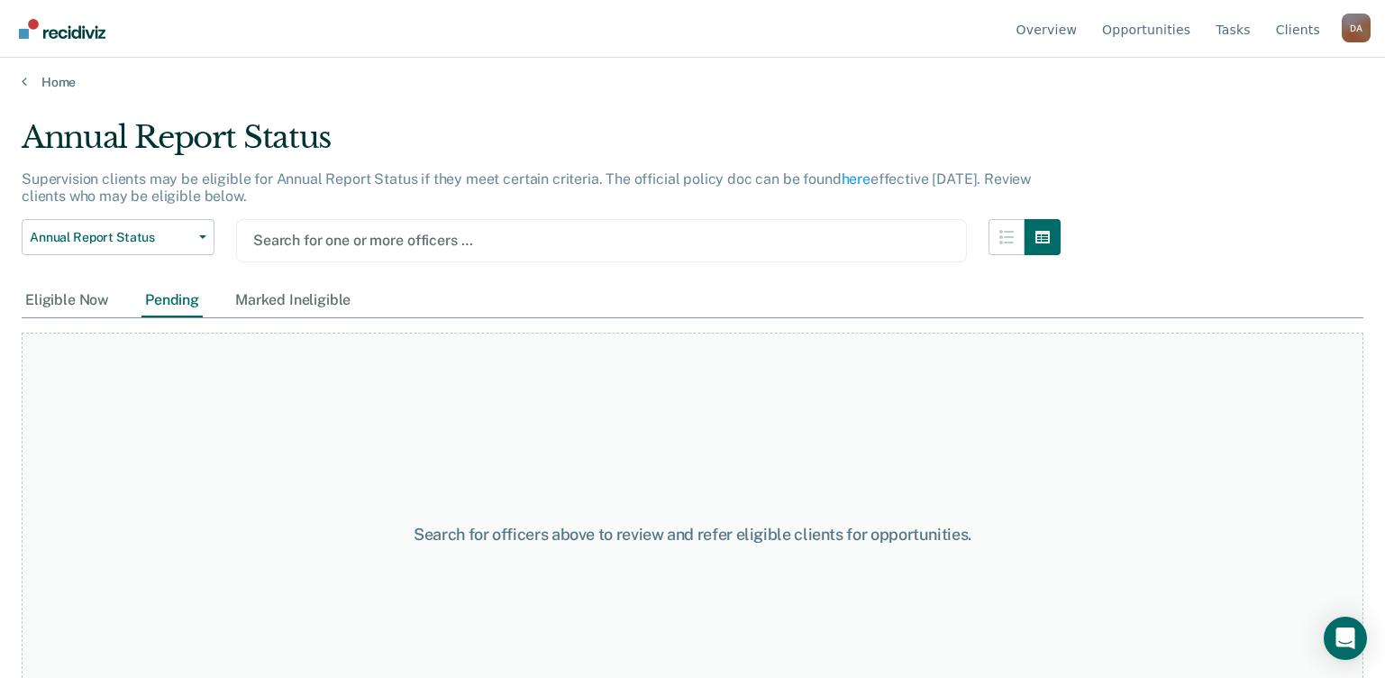
click at [863, 113] on main "Annual Report Status Supervision clients may be eligible for Annual Report Stat…" at bounding box center [692, 378] width 1385 height 577
click at [331, 233] on div at bounding box center [601, 240] width 697 height 21
